Goal: Navigation & Orientation: Find specific page/section

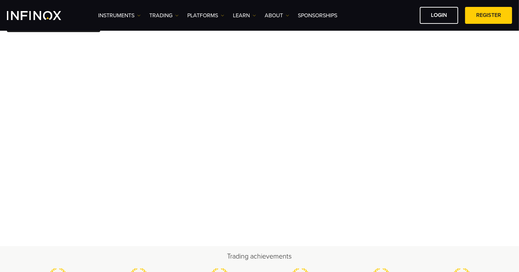
scroll to position [40, 0]
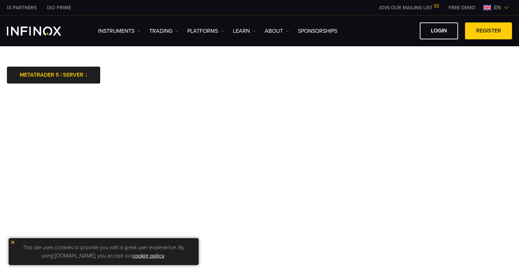
click at [13, 243] on img at bounding box center [12, 242] width 5 height 5
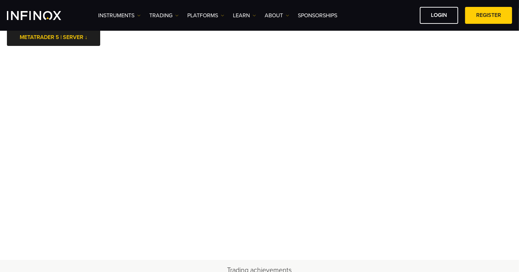
scroll to position [22, 0]
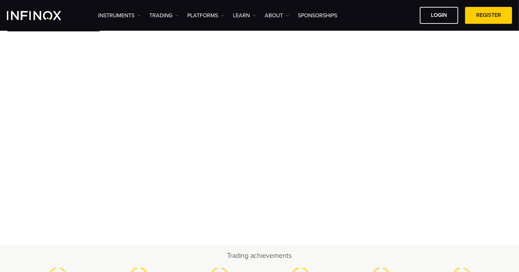
scroll to position [49, 0]
